Goal: Find contact information: Find contact information

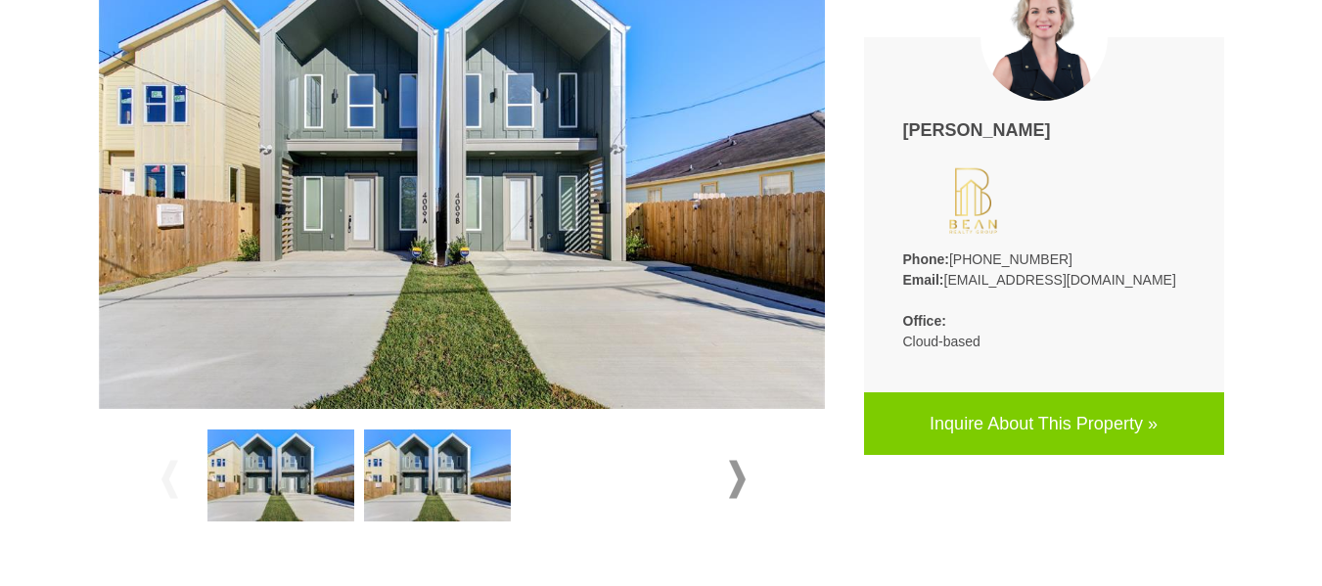
scroll to position [587, 0]
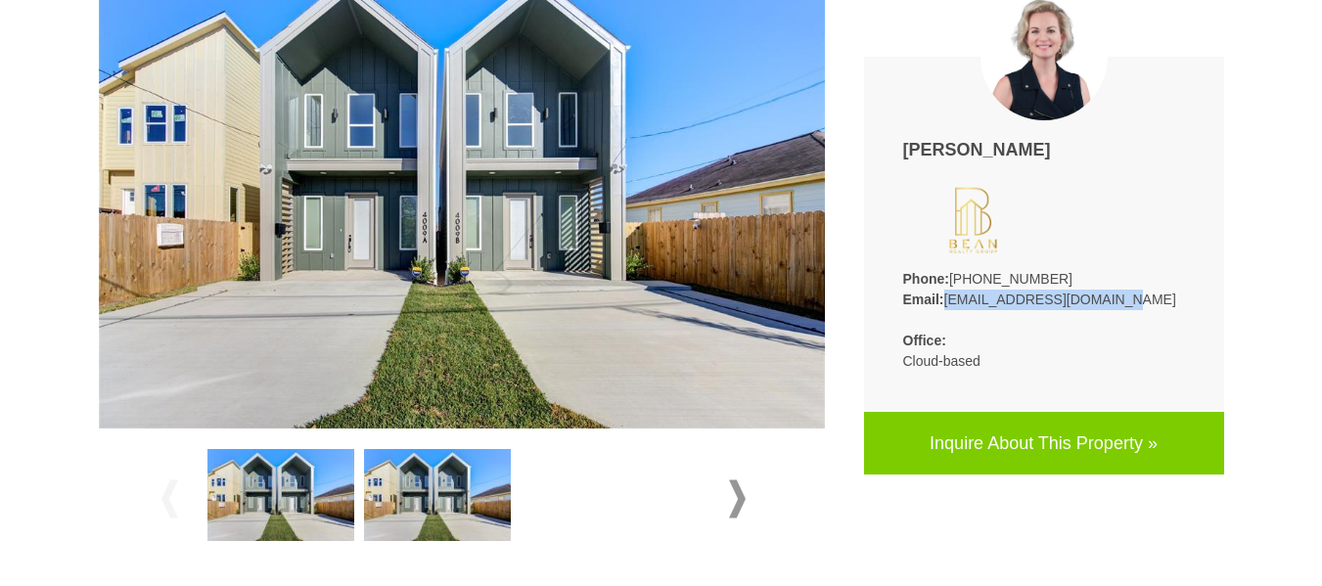
drag, startPoint x: 1120, startPoint y: 296, endPoint x: 946, endPoint y: 295, distance: 174.2
click at [946, 295] on p "Phone: [PHONE_NUMBER] Email: [EMAIL_ADDRESS][DOMAIN_NAME]" at bounding box center [1044, 289] width 282 height 41
copy p "[EMAIL_ADDRESS][DOMAIN_NAME]"
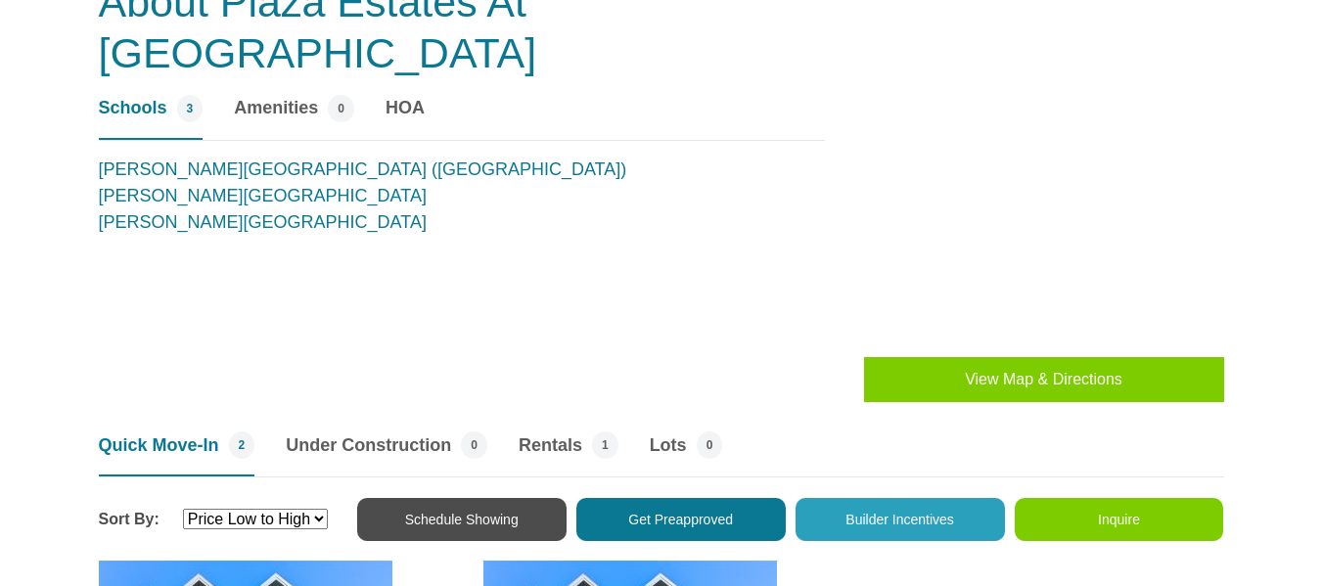
scroll to position [1761, 0]
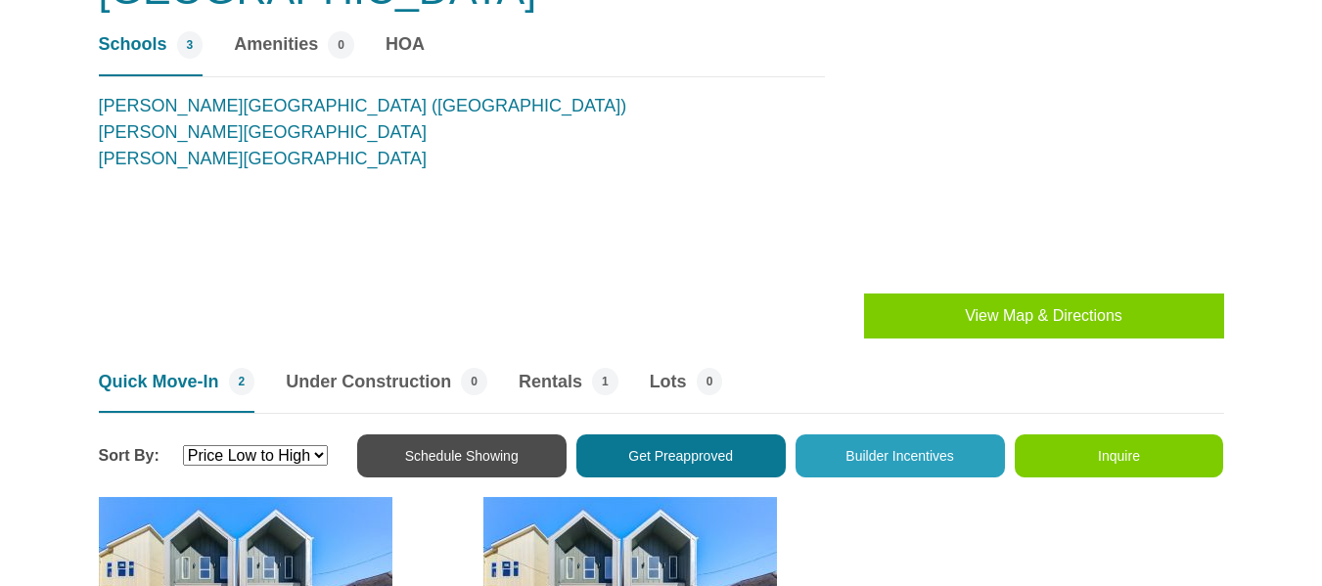
click at [1043, 320] on button "View Map & Directions" at bounding box center [1044, 316] width 360 height 45
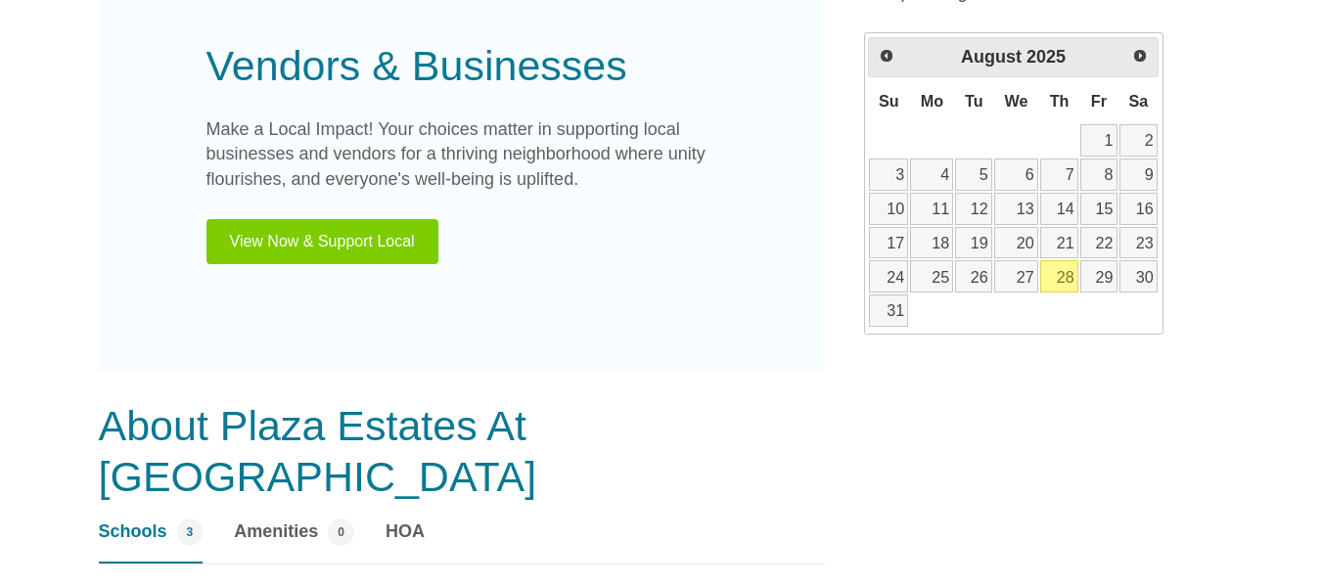
scroll to position [1272, 0]
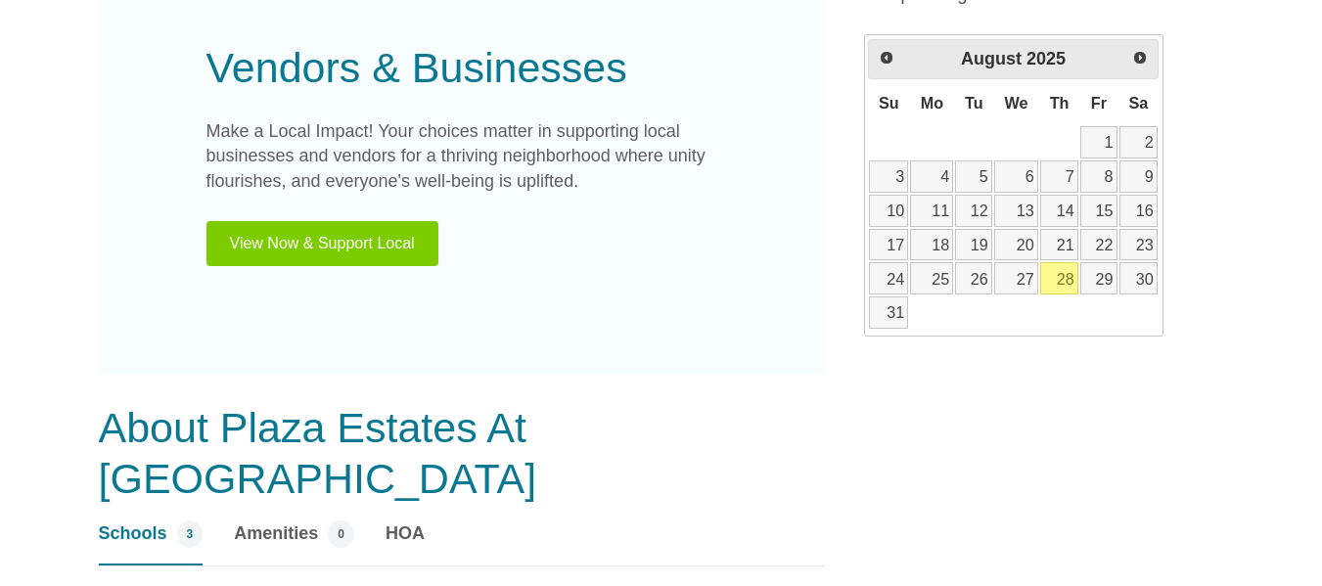
drag, startPoint x: 410, startPoint y: 483, endPoint x: 410, endPoint y: 473, distance: 10.8
click at [410, 521] on span "HOA" at bounding box center [405, 534] width 39 height 26
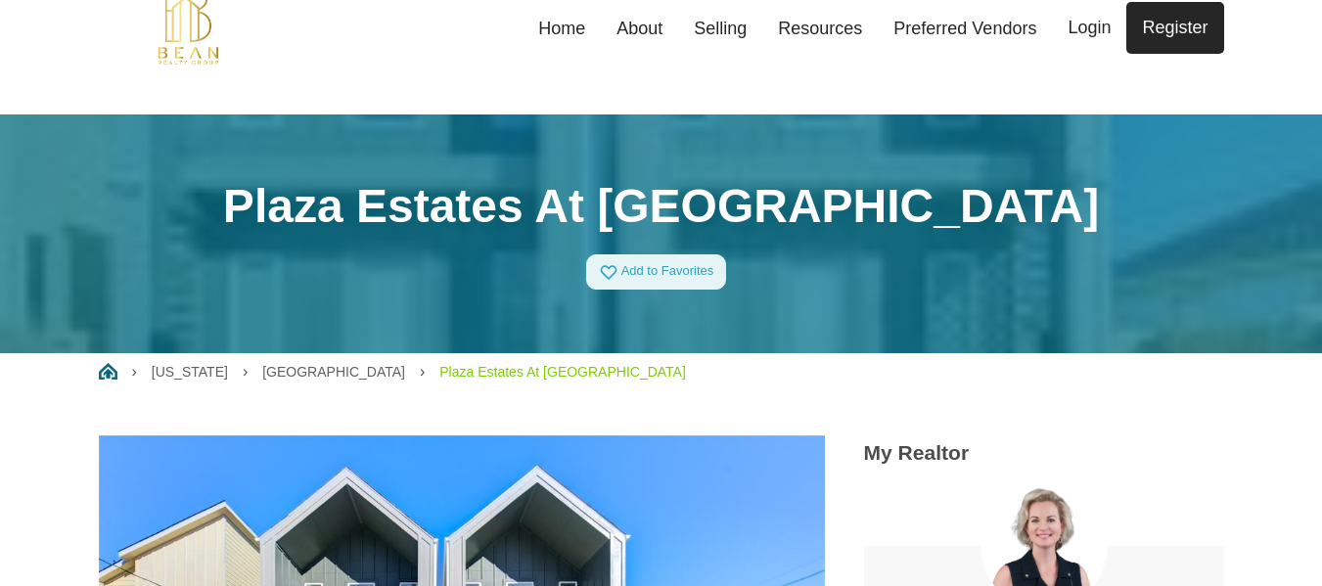
scroll to position [0, 0]
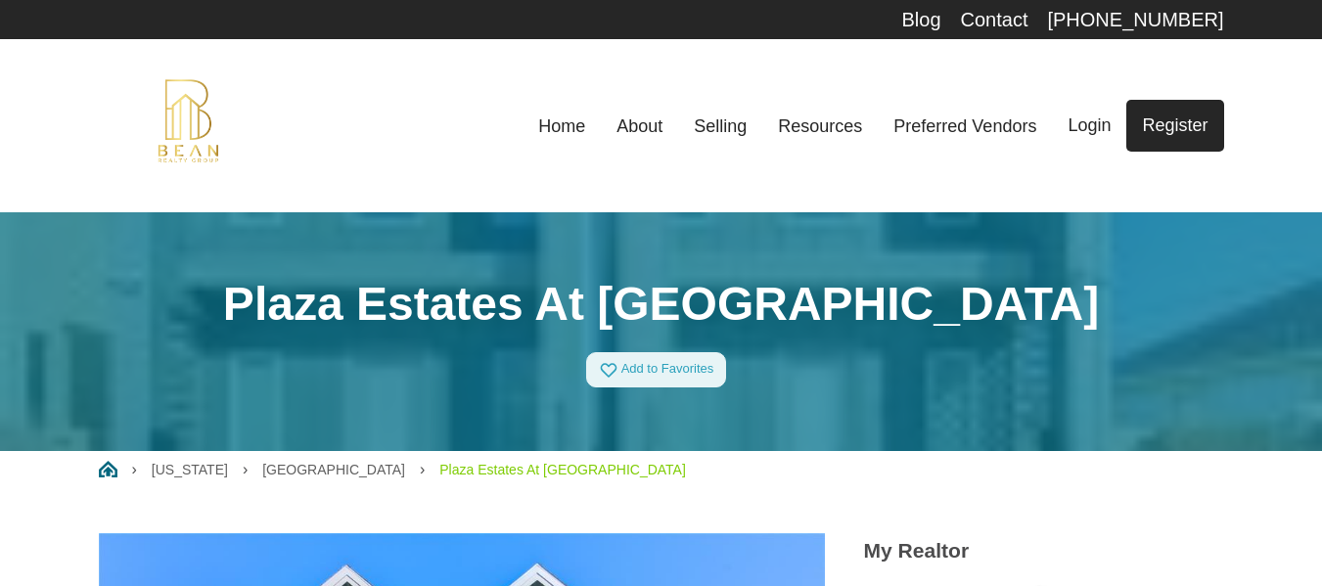
click at [560, 129] on link "Home" at bounding box center [561, 126] width 78 height 43
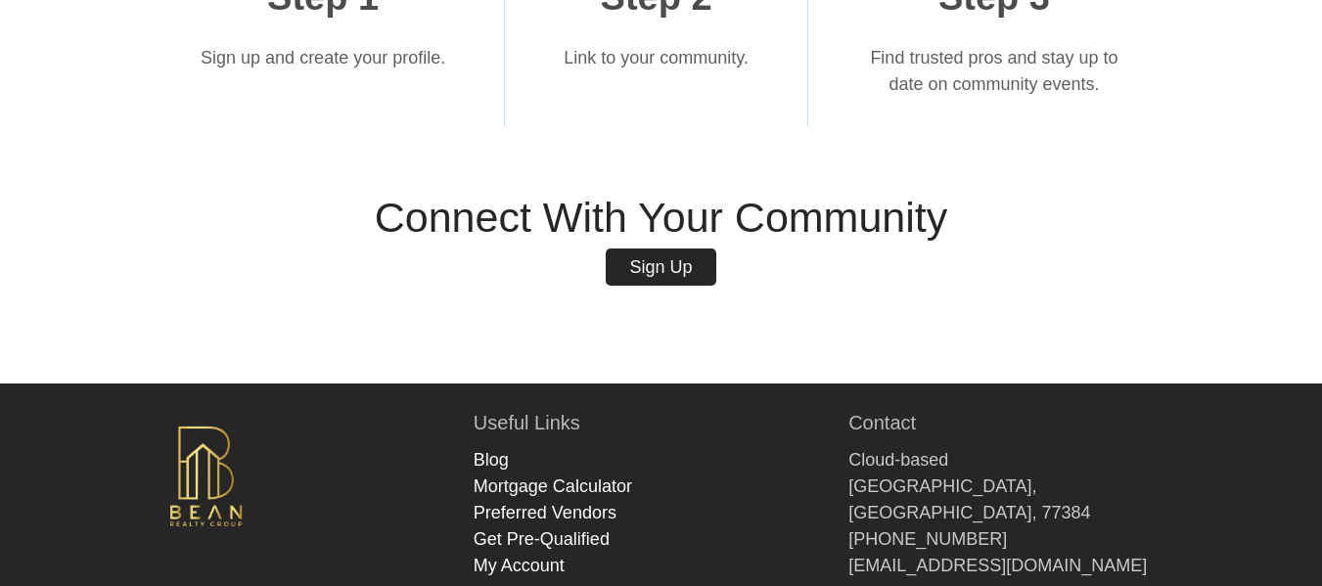
scroll to position [1793, 0]
